Goal: Task Accomplishment & Management: Manage account settings

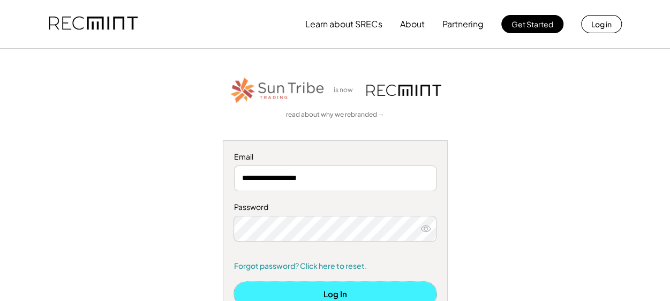
click at [328, 293] on button "Log In" at bounding box center [335, 294] width 202 height 24
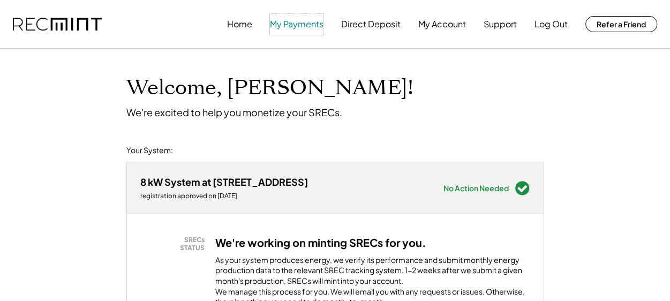
click at [295, 27] on button "My Payments" at bounding box center [297, 23] width 54 height 21
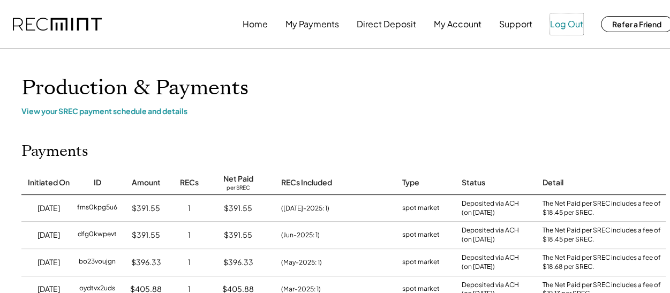
click at [569, 26] on button "Log Out" at bounding box center [566, 23] width 33 height 21
